Goal: Information Seeking & Learning: Understand process/instructions

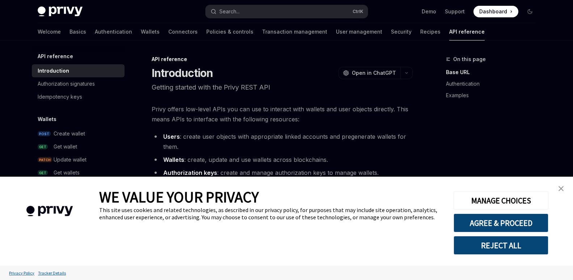
scroll to position [478, 0]
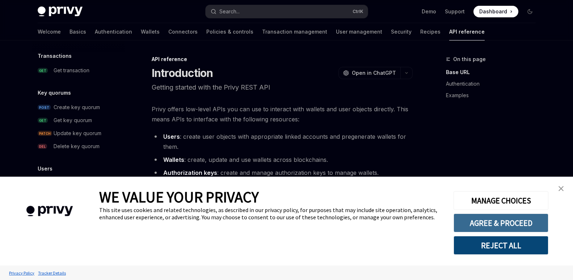
click at [471, 223] on button "AGREE & PROCEED" at bounding box center [500, 223] width 95 height 19
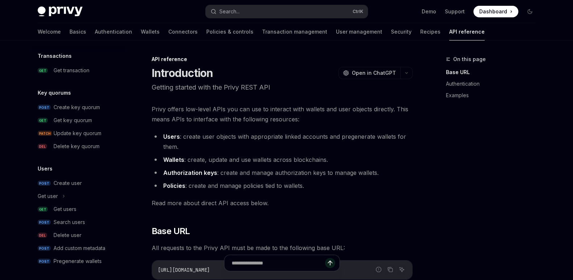
type textarea "*"
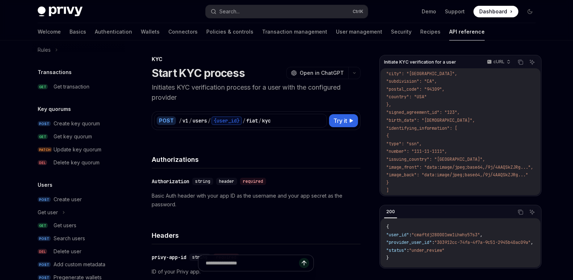
scroll to position [528, 0]
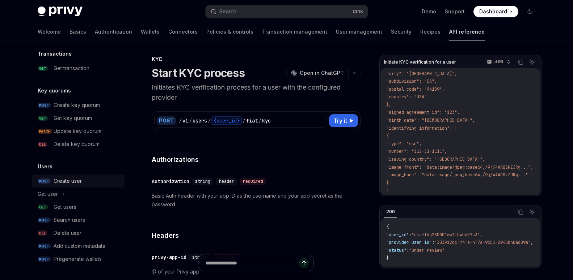
click at [77, 181] on div "Create user" at bounding box center [68, 181] width 28 height 9
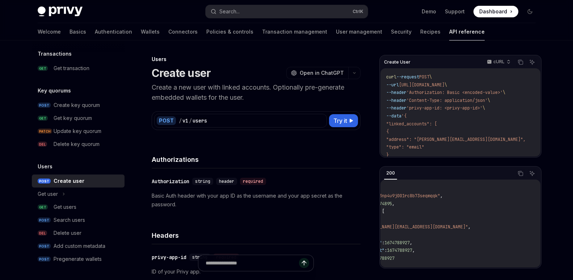
scroll to position [0, 55]
drag, startPoint x: 539, startPoint y: 188, endPoint x: 543, endPoint y: 188, distance: 4.0
click at [541, 188] on div "200 Copy Ask AI { "id" : "did:privy:cm3np4u9j001rc8b73seqmqqk" , "created_at" :…" at bounding box center [460, 217] width 162 height 103
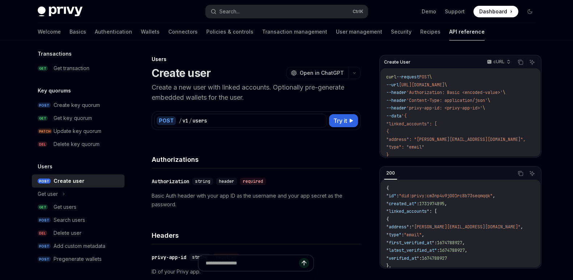
click at [488, 131] on code "curl --request POST \ --url [URL][DOMAIN_NAME] \ --header 'Authorization: Basic…" at bounding box center [464, 124] width 157 height 102
click at [483, 129] on code "curl --request POST \ --url [URL][DOMAIN_NAME] \ --header 'Authorization: Basic…" at bounding box center [464, 124] width 157 height 102
click at [437, 151] on code "curl --request POST \ --url [URL][DOMAIN_NAME] \ --header 'Authorization: Basic…" at bounding box center [464, 124] width 157 height 102
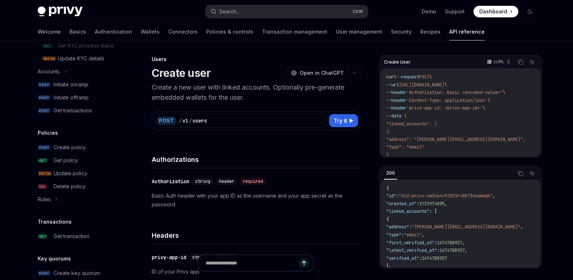
scroll to position [356, 0]
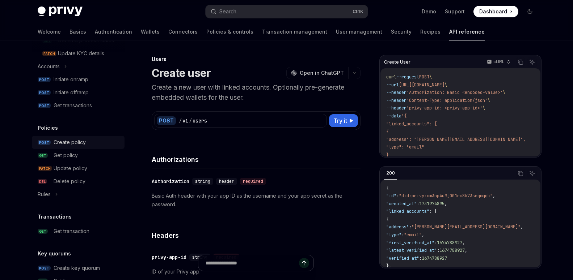
click at [72, 147] on div "Create policy" at bounding box center [70, 142] width 32 height 9
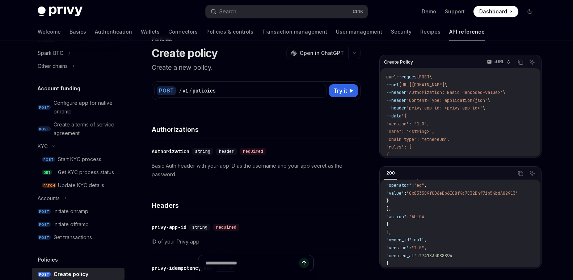
scroll to position [211, 0]
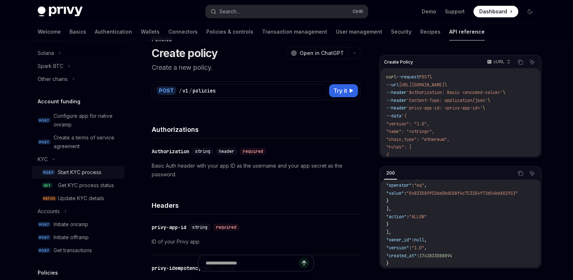
click at [97, 173] on div "Start KYC process" at bounding box center [79, 172] width 43 height 9
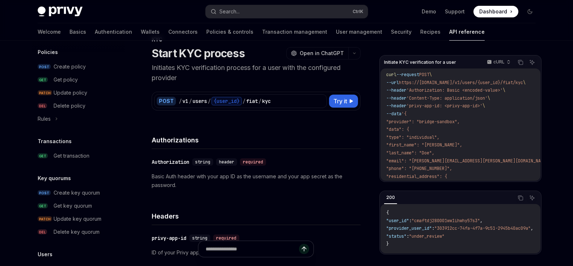
scroll to position [429, 0]
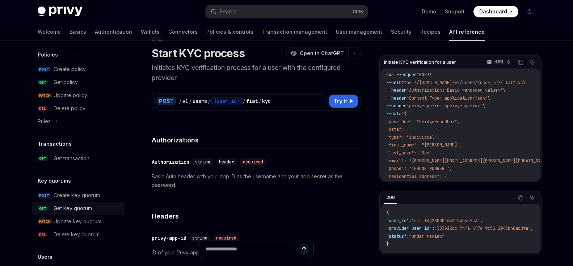
click at [89, 212] on div "Get key quorum" at bounding box center [73, 208] width 38 height 9
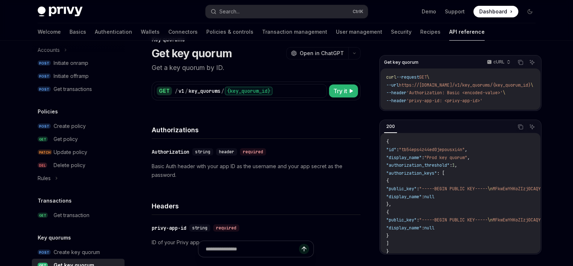
scroll to position [350, 0]
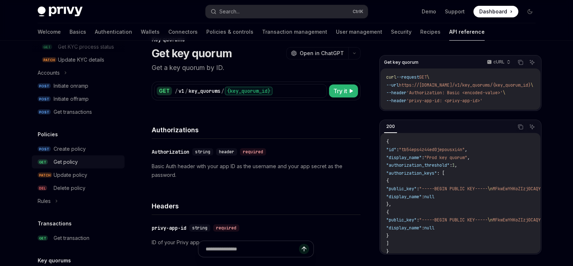
click at [89, 168] on link "GET Get policy" at bounding box center [78, 161] width 93 height 13
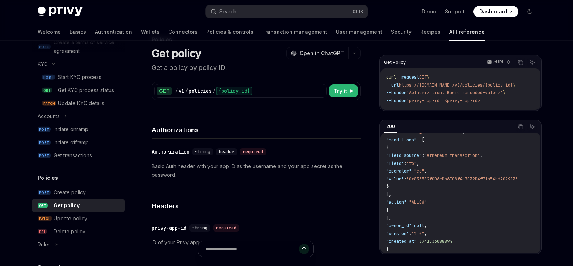
scroll to position [305, 0]
click at [84, 135] on div "Initiate onramp" at bounding box center [71, 130] width 35 height 9
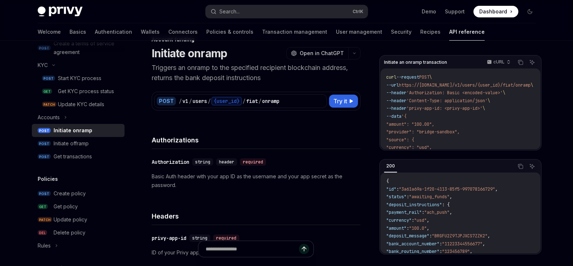
scroll to position [52, 0]
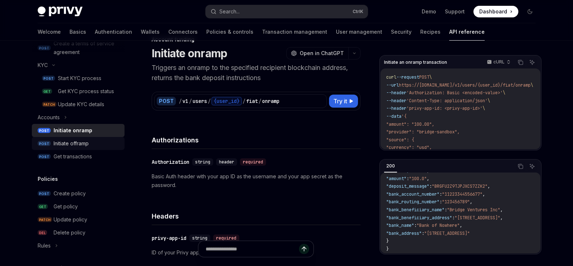
click at [75, 147] on link "POST Initiate offramp" at bounding box center [78, 143] width 93 height 13
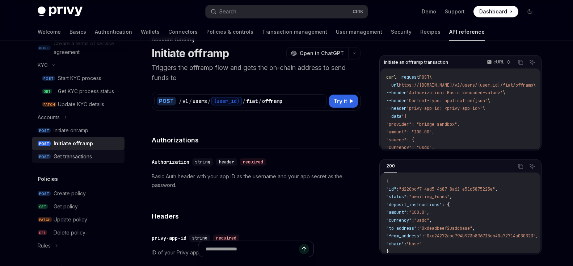
click at [70, 161] on div "Get transactions" at bounding box center [73, 156] width 38 height 9
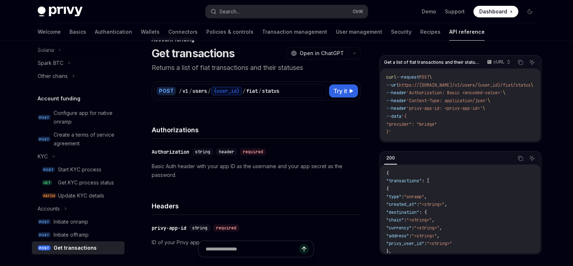
scroll to position [210, 0]
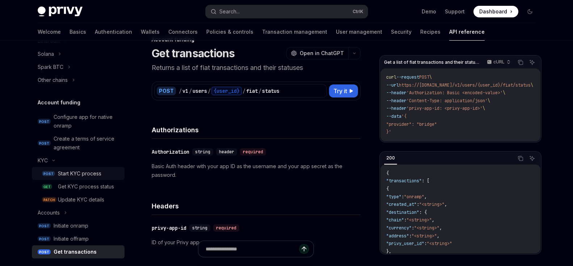
click at [75, 168] on link "POST Start KYC process" at bounding box center [78, 173] width 93 height 13
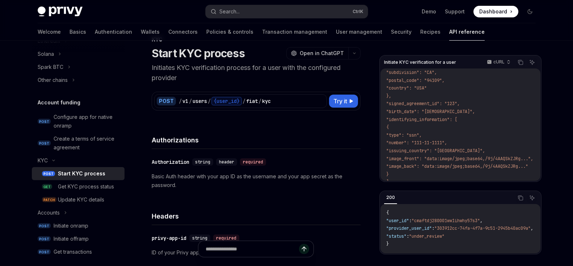
scroll to position [164, 0]
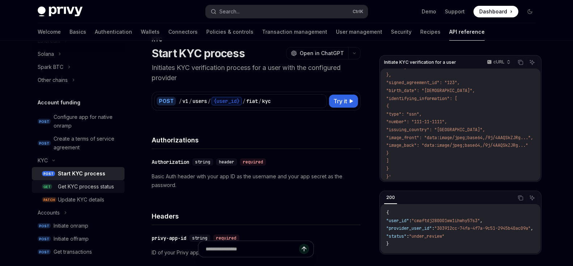
click at [88, 183] on div "Get KYC process status" at bounding box center [86, 186] width 56 height 9
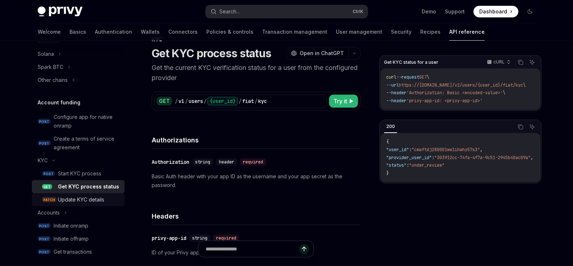
click at [78, 204] on div "Update KYC details" at bounding box center [81, 199] width 46 height 9
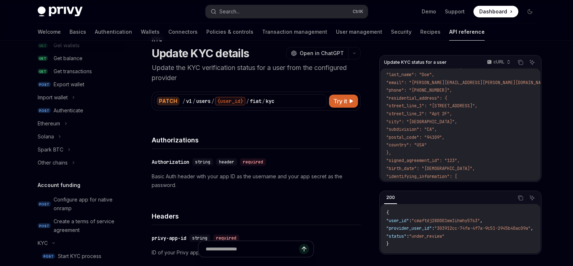
scroll to position [127, 0]
click at [68, 112] on div "Authenticate" at bounding box center [69, 111] width 30 height 9
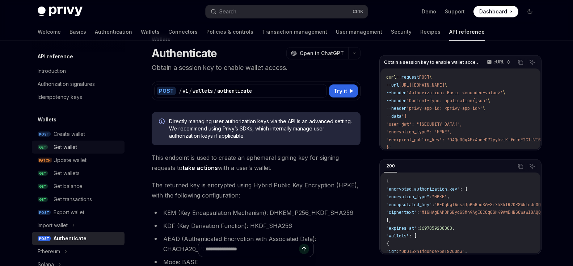
click at [86, 144] on div "Get wallet" at bounding box center [87, 147] width 67 height 9
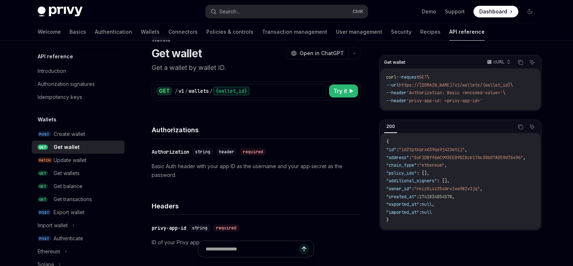
type textarea "*"
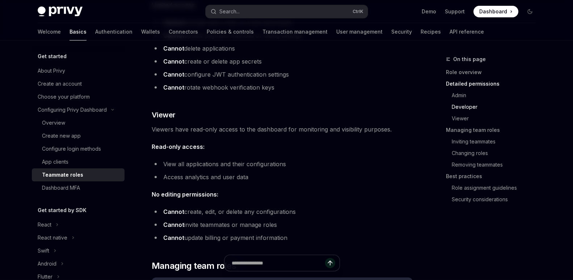
scroll to position [640, 0]
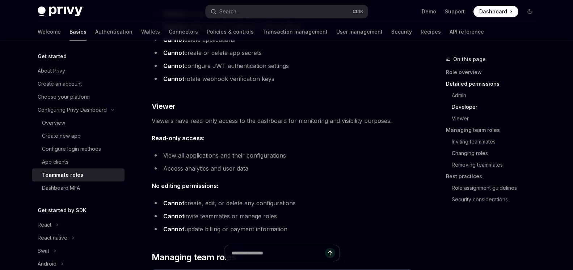
type textarea "*"
